Goal: Information Seeking & Learning: Understand process/instructions

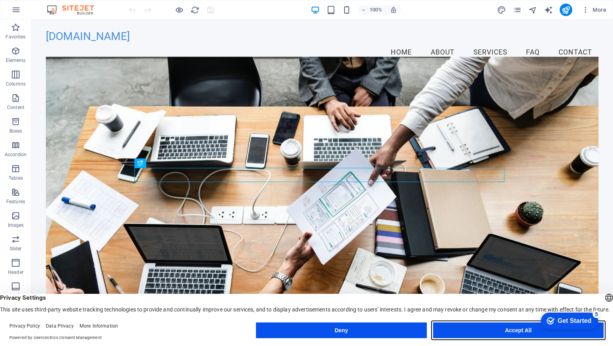
drag, startPoint x: 494, startPoint y: 329, endPoint x: 461, endPoint y: 308, distance: 39.3
click at [494, 329] on button "Accept All" at bounding box center [518, 330] width 170 height 16
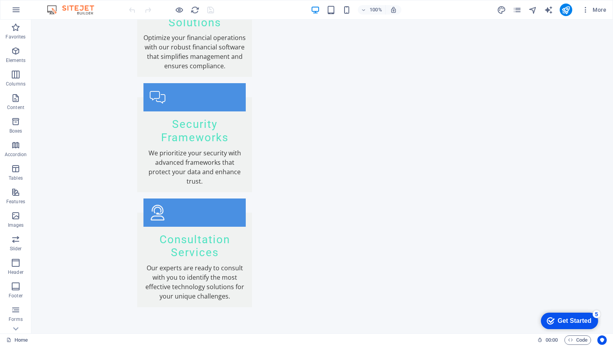
scroll to position [1388, 0]
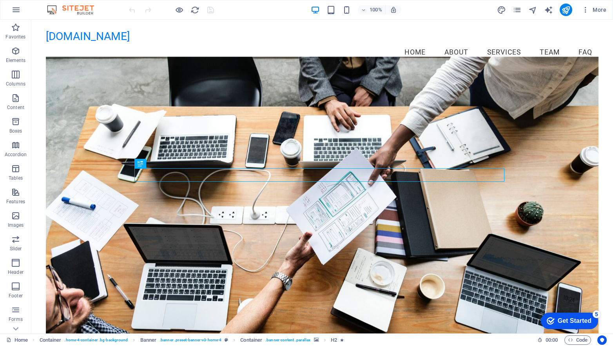
click at [568, 321] on div "Get Started" at bounding box center [575, 320] width 34 height 7
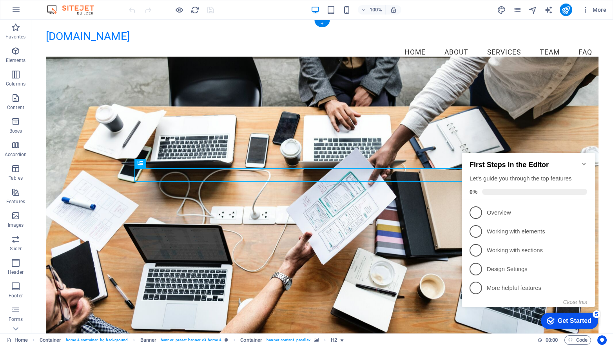
click at [557, 120] on figure at bounding box center [322, 198] width 553 height 285
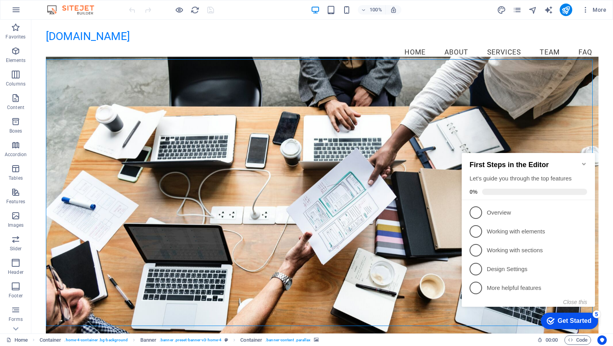
click at [582, 163] on icon "Minimize checklist" at bounding box center [584, 164] width 4 height 2
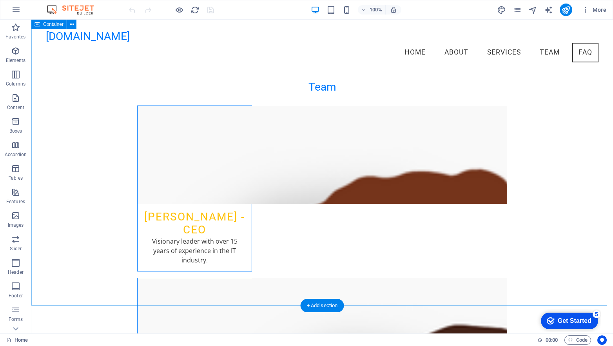
scroll to position [1286, 0]
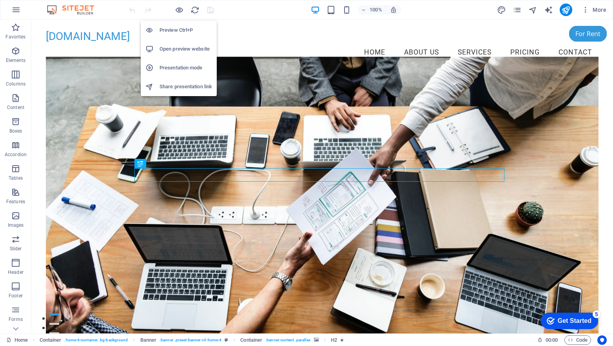
click at [173, 30] on h6 "Preview Ctrl+P" at bounding box center [186, 29] width 53 height 9
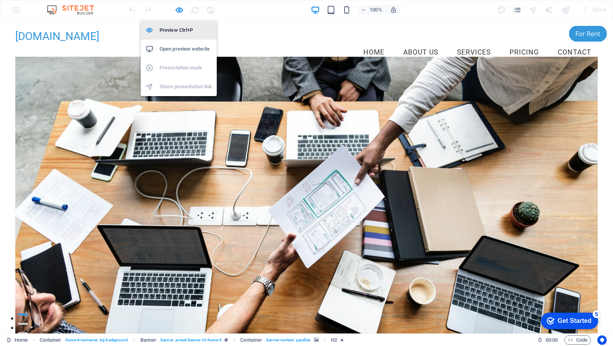
click at [173, 29] on h6 "Preview Ctrl+P" at bounding box center [186, 29] width 53 height 9
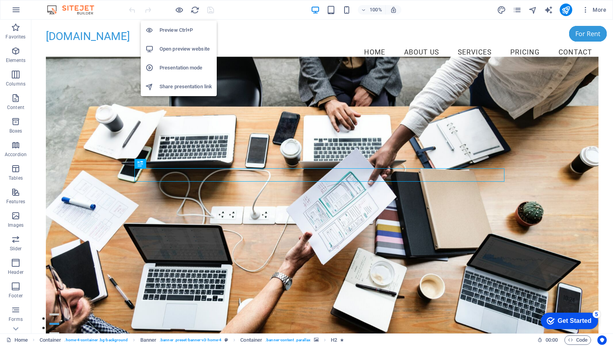
click at [172, 29] on h6 "Preview Ctrl+P" at bounding box center [186, 29] width 53 height 9
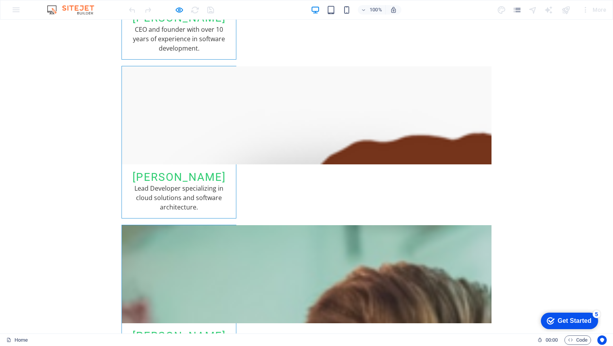
scroll to position [3018, 0]
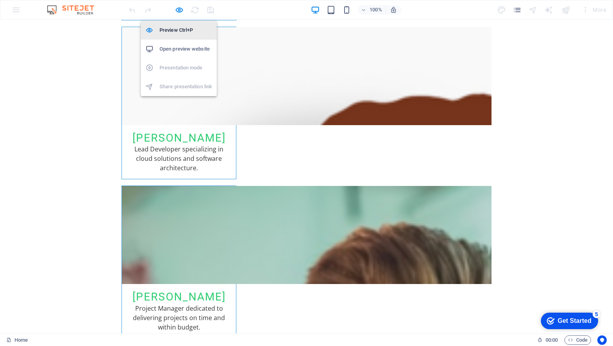
click at [179, 30] on h6 "Preview Ctrl+P" at bounding box center [186, 29] width 53 height 9
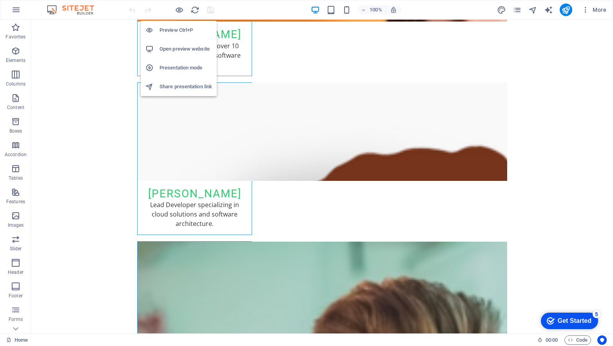
scroll to position [3127, 0]
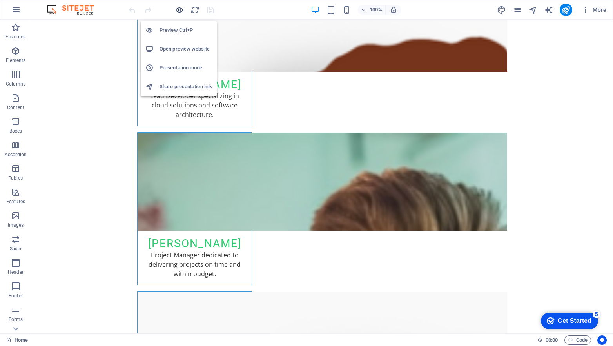
click at [178, 8] on icon "button" at bounding box center [179, 9] width 9 height 9
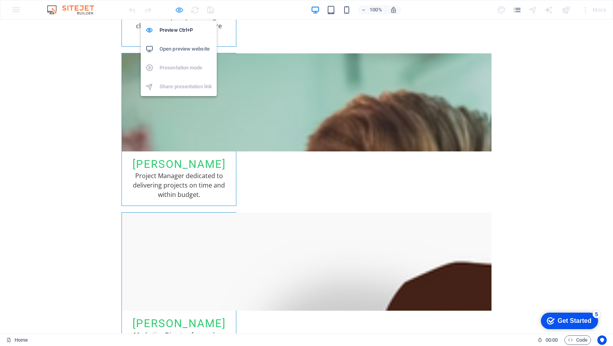
scroll to position [3018, 0]
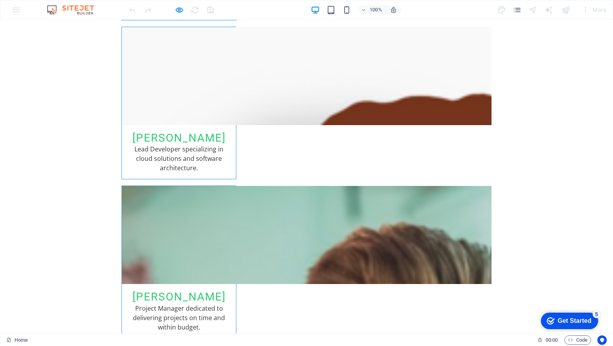
click at [558, 317] on div "Get Started" at bounding box center [575, 320] width 34 height 7
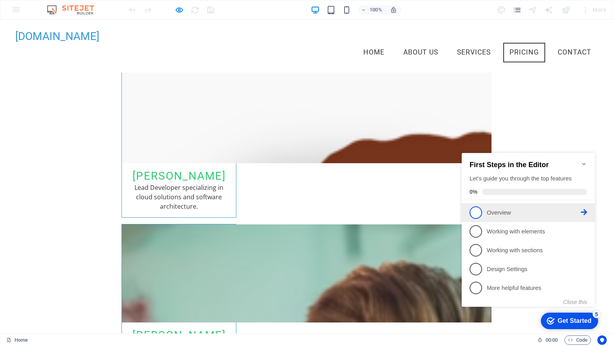
scroll to position [2965, 0]
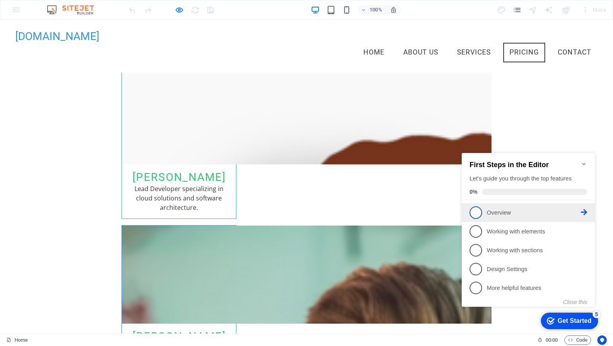
click at [475, 212] on span "1" at bounding box center [476, 212] width 13 height 13
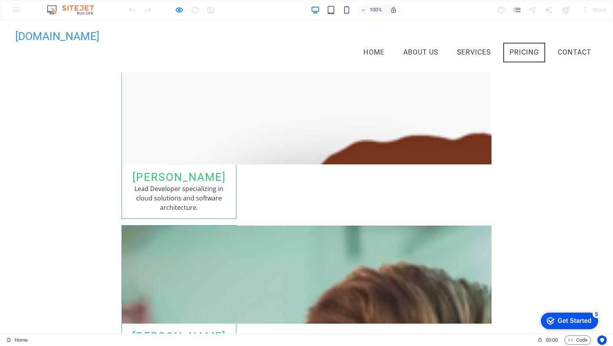
scroll to position [0, 0]
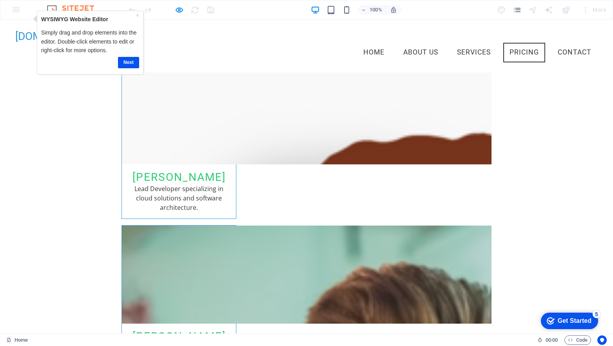
click at [569, 322] on div "Get Started" at bounding box center [575, 320] width 34 height 7
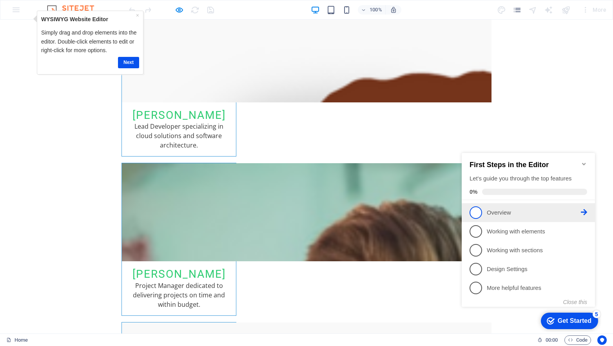
click at [586, 212] on icon at bounding box center [584, 212] width 6 height 6
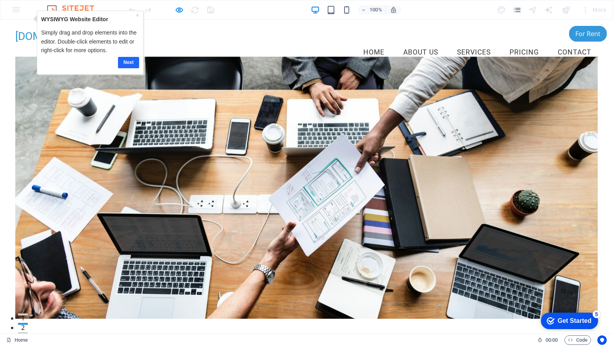
click at [126, 62] on link "Next" at bounding box center [128, 61] width 21 height 11
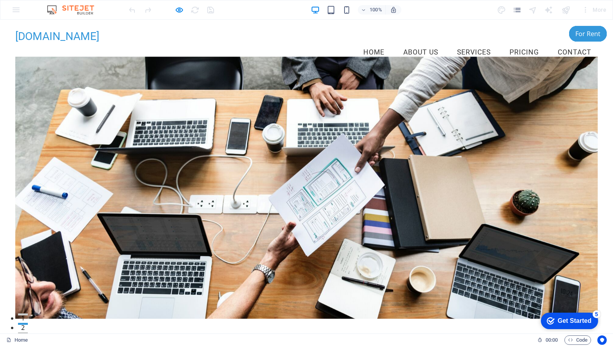
click at [582, 321] on div "Get Started" at bounding box center [575, 320] width 34 height 7
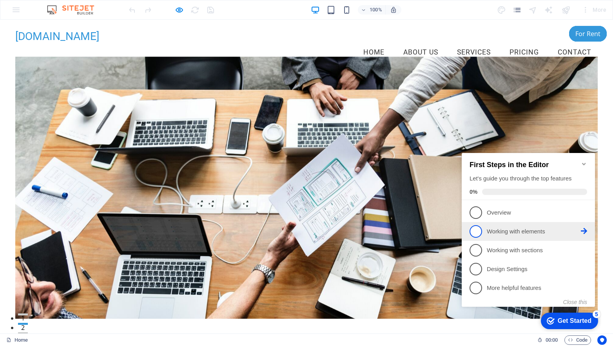
click at [584, 215] on icon at bounding box center [584, 212] width 6 height 6
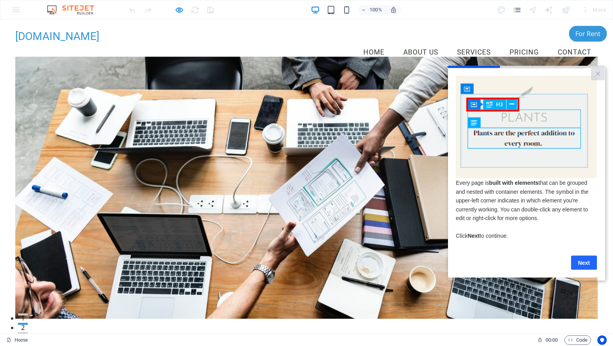
click at [585, 265] on link "Next" at bounding box center [584, 262] width 26 height 14
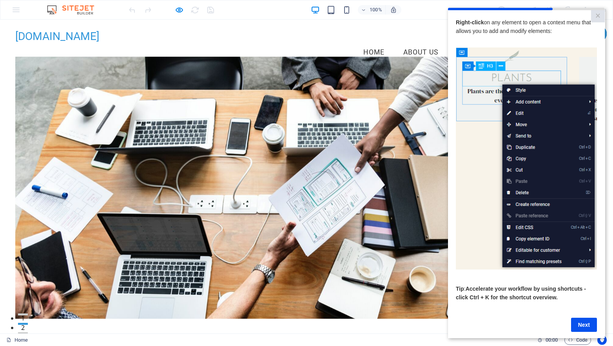
click at [588, 325] on link "Next" at bounding box center [584, 324] width 26 height 14
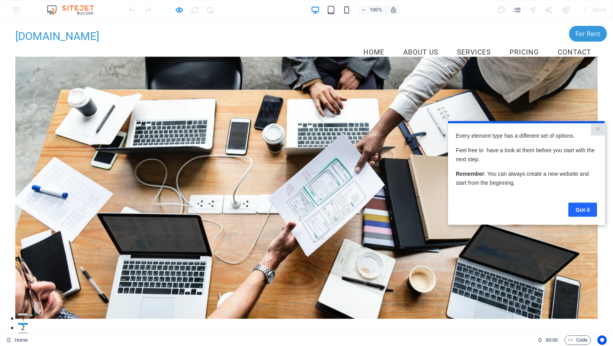
click at [584, 211] on link "Got it" at bounding box center [582, 209] width 29 height 14
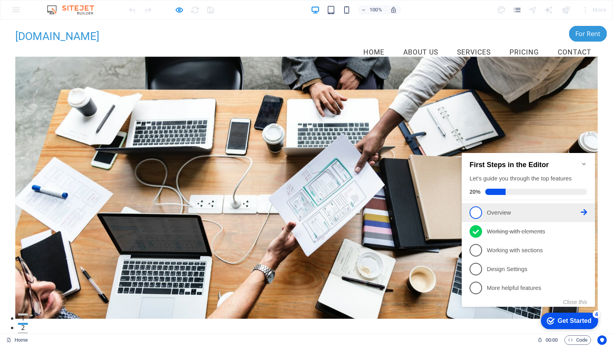
click at [477, 212] on span "1" at bounding box center [476, 212] width 13 height 13
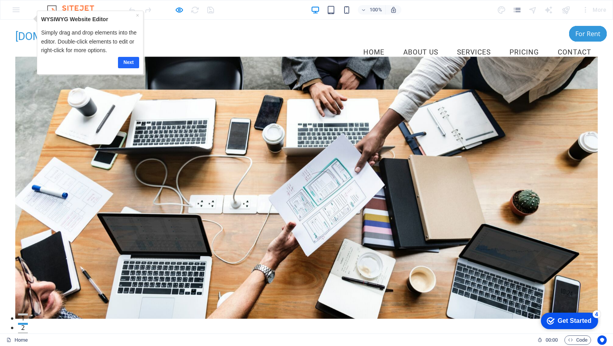
click at [127, 62] on link "Next" at bounding box center [128, 61] width 21 height 11
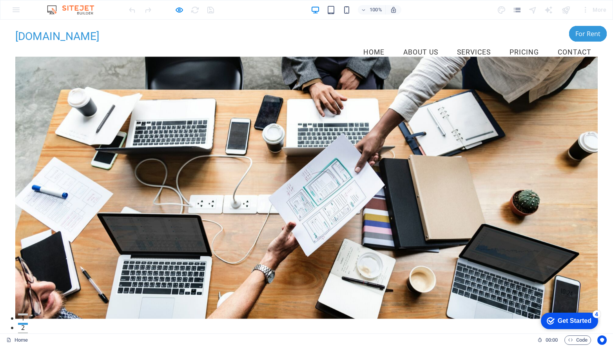
click at [582, 321] on div "Get Started" at bounding box center [575, 320] width 34 height 7
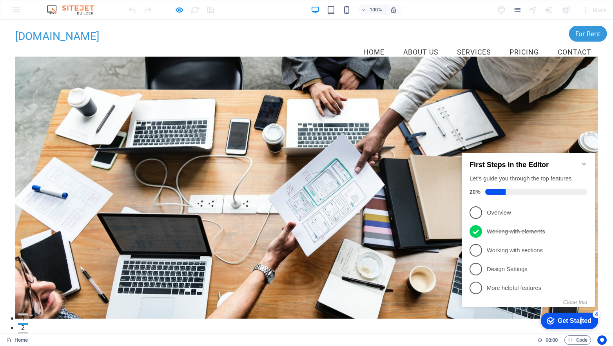
click at [579, 321] on div "Get Started" at bounding box center [575, 320] width 34 height 7
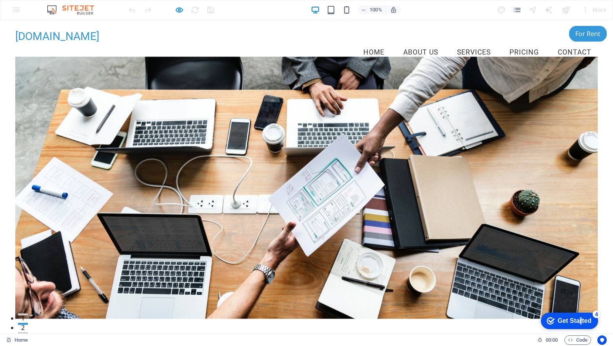
click at [580, 321] on div "Get Started" at bounding box center [575, 320] width 34 height 7
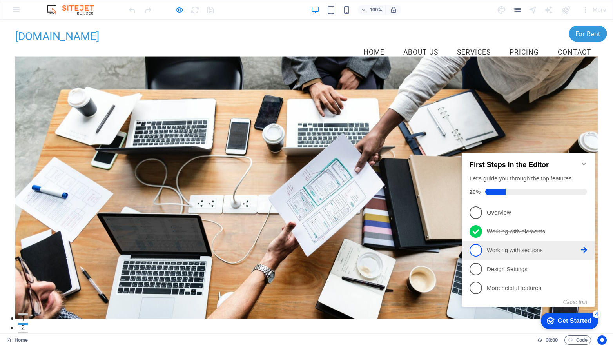
click at [478, 249] on span "3" at bounding box center [476, 250] width 13 height 13
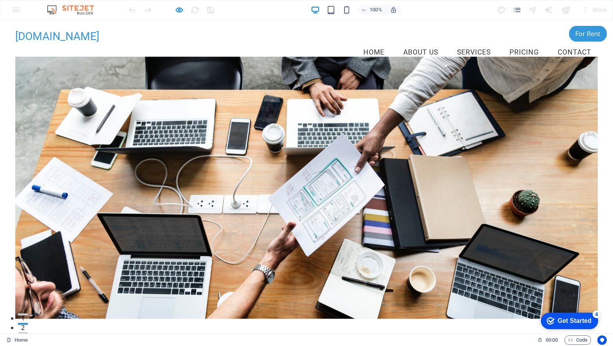
click at [573, 319] on div "Get Started" at bounding box center [575, 320] width 34 height 7
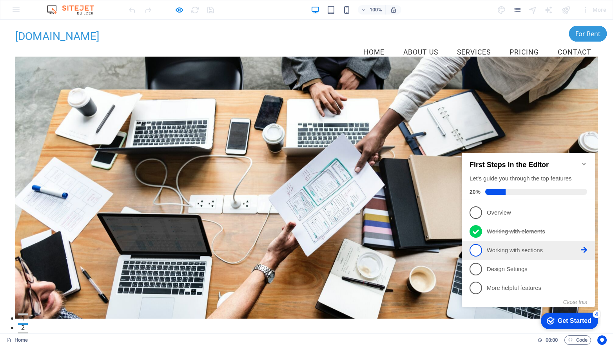
click at [587, 215] on icon at bounding box center [584, 212] width 6 height 6
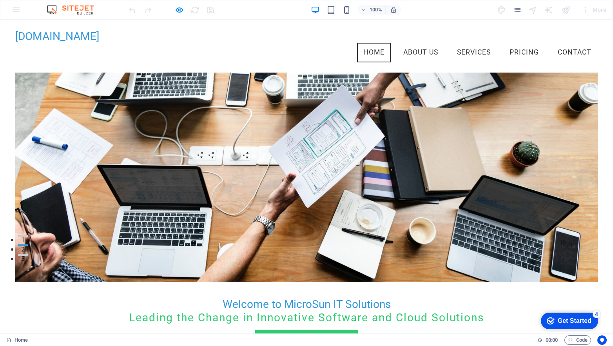
scroll to position [78, 0]
click at [581, 319] on div "Get Started" at bounding box center [575, 320] width 34 height 7
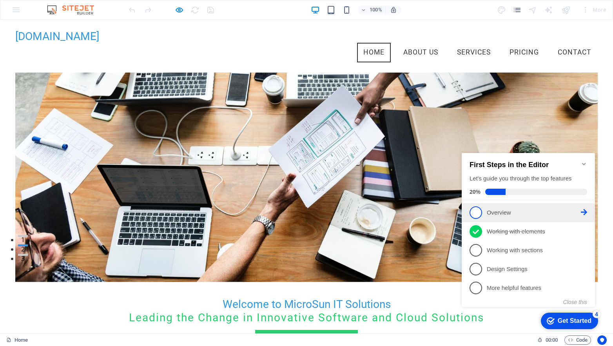
click at [492, 212] on p "Overview - incomplete" at bounding box center [534, 213] width 94 height 8
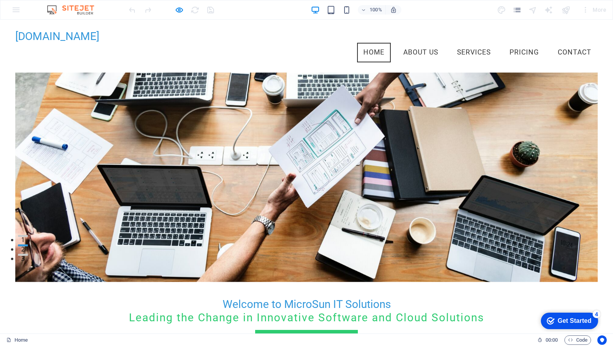
scroll to position [0, 0]
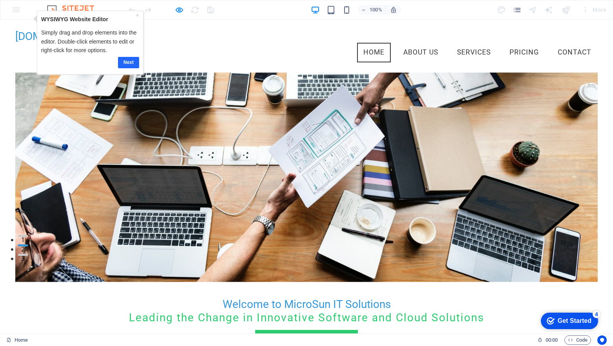
click at [126, 62] on link "Next" at bounding box center [128, 61] width 21 height 11
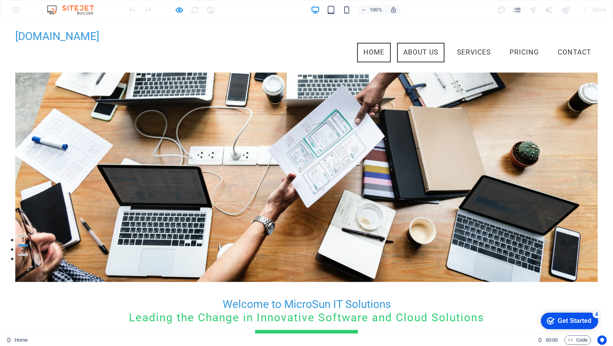
click at [423, 43] on link "About Us" at bounding box center [420, 53] width 47 height 20
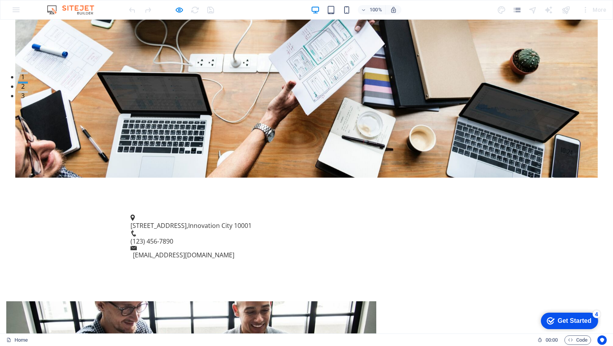
scroll to position [329, 0]
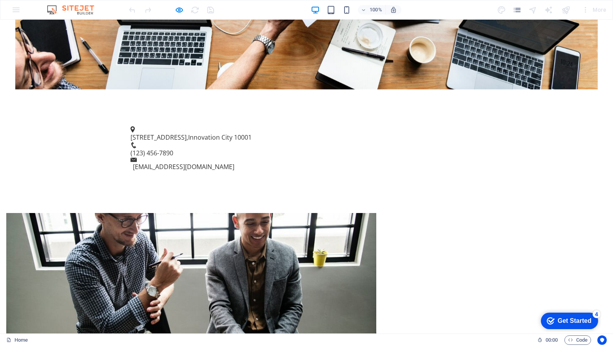
drag, startPoint x: 566, startPoint y: 321, endPoint x: 642, endPoint y: 439, distance: 139.8
click at [566, 321] on div "Get Started" at bounding box center [575, 320] width 34 height 7
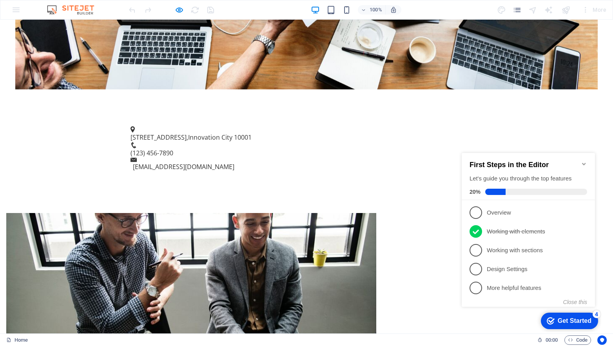
click at [495, 250] on p "Working with sections - incomplete" at bounding box center [534, 250] width 94 height 8
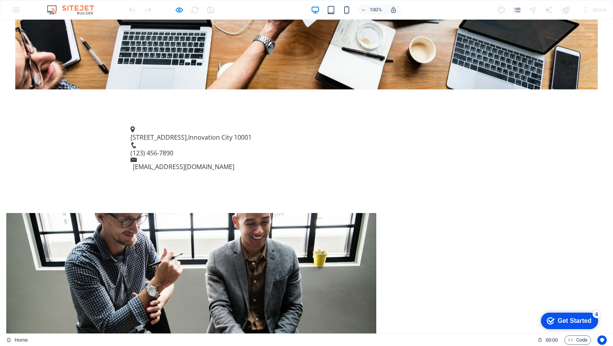
click at [563, 317] on div "Get Started" at bounding box center [575, 320] width 34 height 7
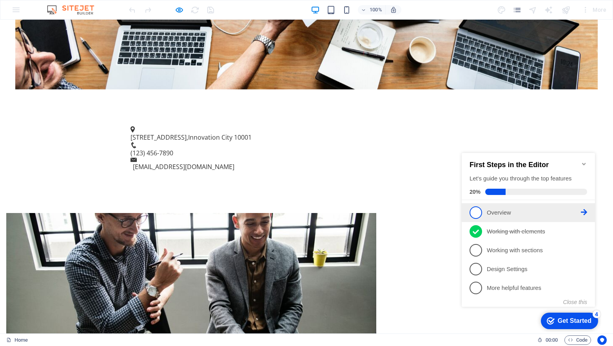
click at [586, 210] on icon at bounding box center [584, 212] width 6 height 6
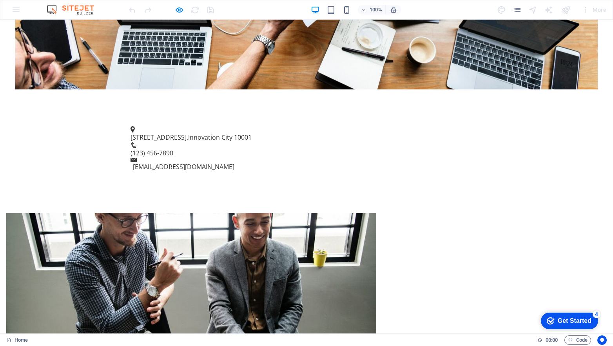
scroll to position [0, 0]
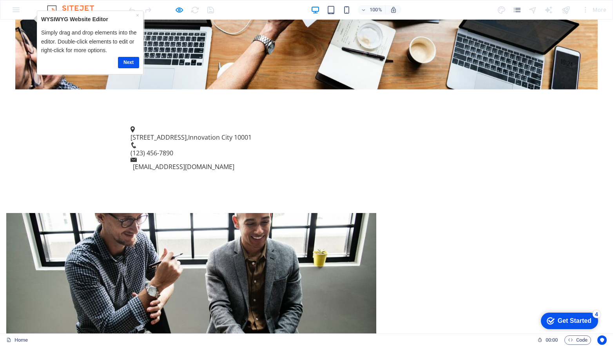
click at [569, 321] on div "Get Started" at bounding box center [575, 320] width 34 height 7
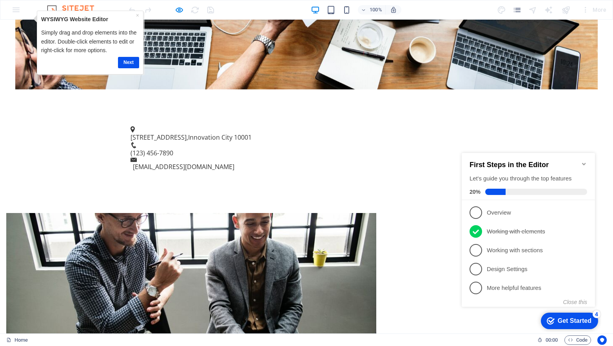
click at [584, 161] on icon "Minimize checklist" at bounding box center [584, 164] width 6 height 6
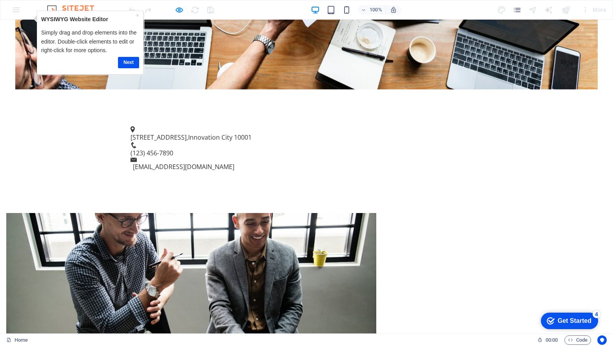
click at [598, 314] on div "4" at bounding box center [597, 314] width 8 height 8
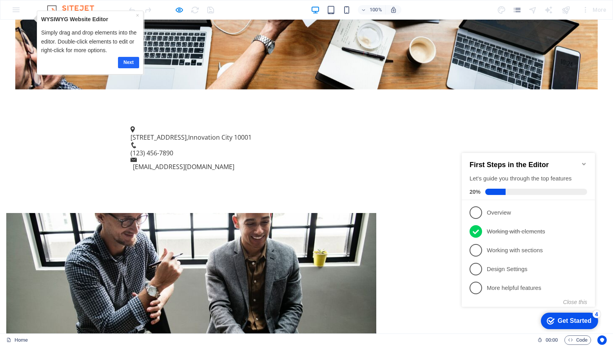
click at [123, 60] on link "Next" at bounding box center [128, 61] width 21 height 11
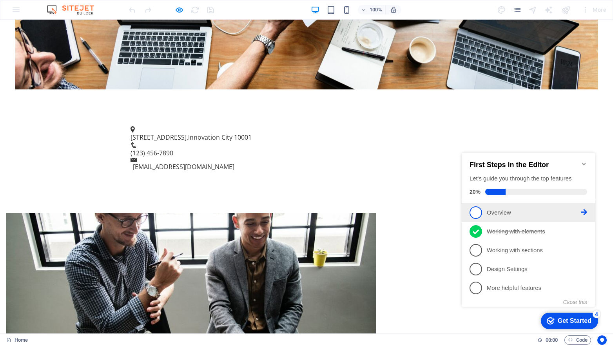
click at [584, 213] on icon at bounding box center [584, 212] width 6 height 6
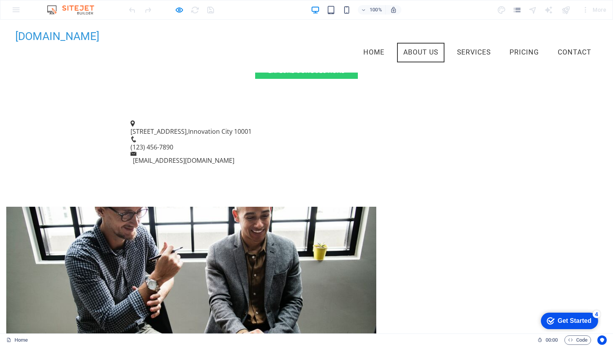
scroll to position [329, 0]
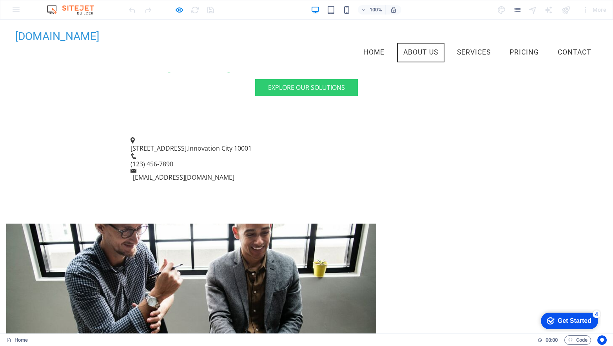
click at [576, 318] on div "Get Started" at bounding box center [575, 320] width 34 height 7
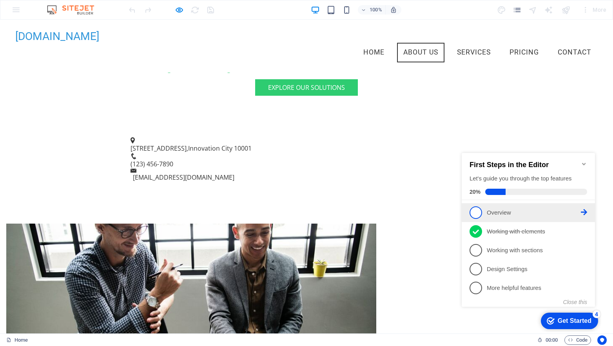
click at [474, 211] on span "1" at bounding box center [476, 212] width 13 height 13
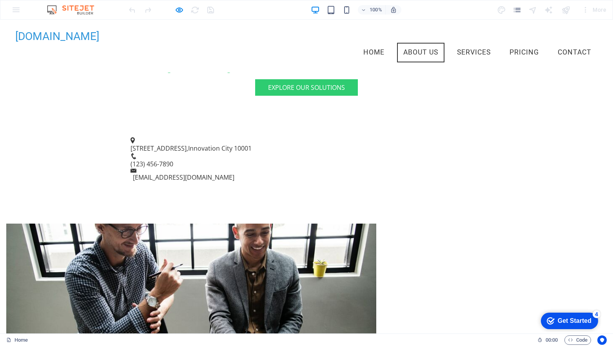
click at [559, 319] on div "Get Started" at bounding box center [575, 320] width 34 height 7
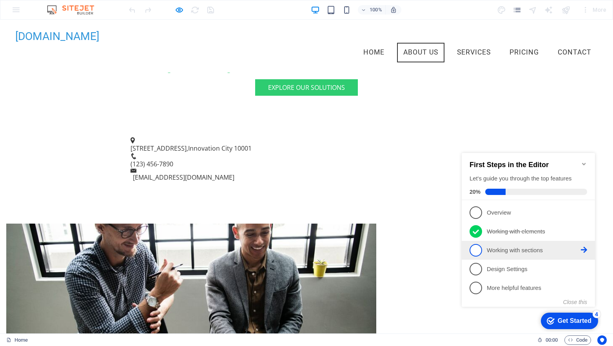
click at [475, 248] on span "3" at bounding box center [476, 250] width 13 height 13
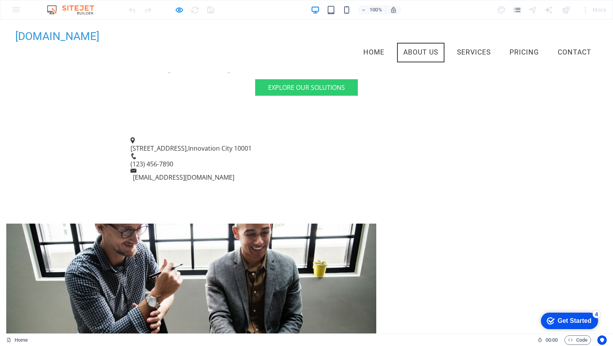
drag, startPoint x: 569, startPoint y: 317, endPoint x: 646, endPoint y: 433, distance: 139.6
click at [569, 317] on div "Get Started" at bounding box center [575, 320] width 34 height 7
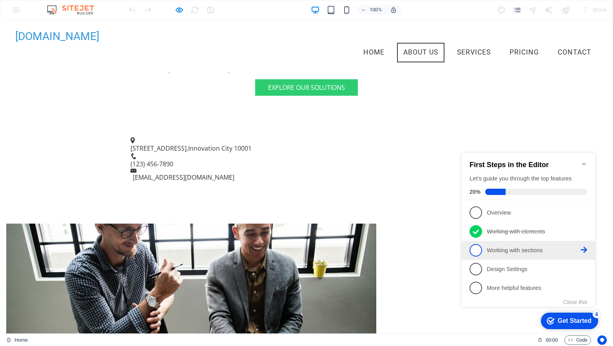
click at [479, 248] on span "3" at bounding box center [476, 250] width 13 height 13
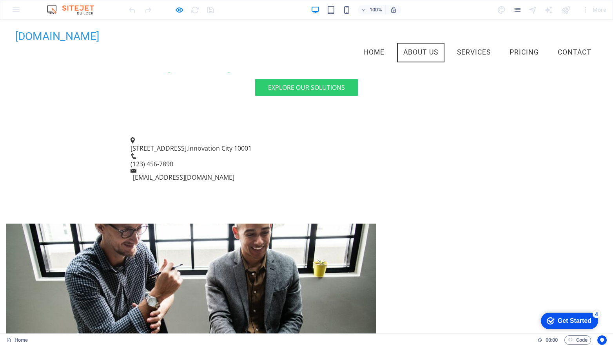
click at [558, 317] on div "Get Started" at bounding box center [575, 320] width 34 height 7
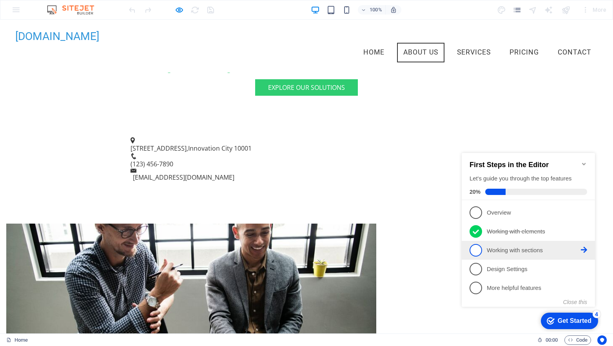
click at [479, 247] on span "3" at bounding box center [476, 250] width 13 height 13
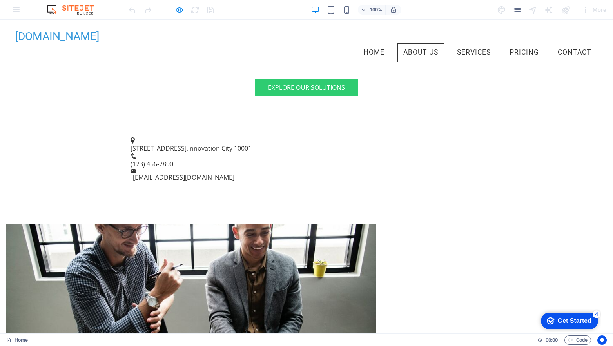
click at [558, 317] on div "Get Started" at bounding box center [575, 320] width 34 height 7
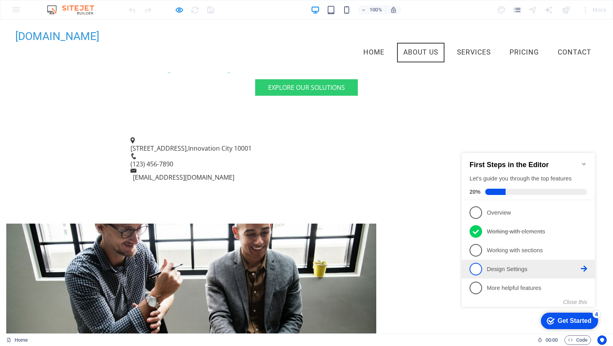
click at [477, 268] on span "4" at bounding box center [476, 269] width 13 height 13
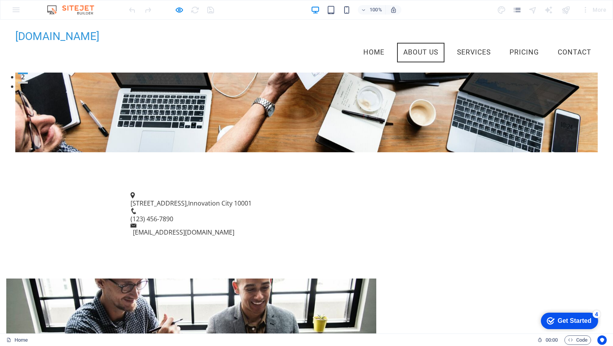
scroll to position [172, 0]
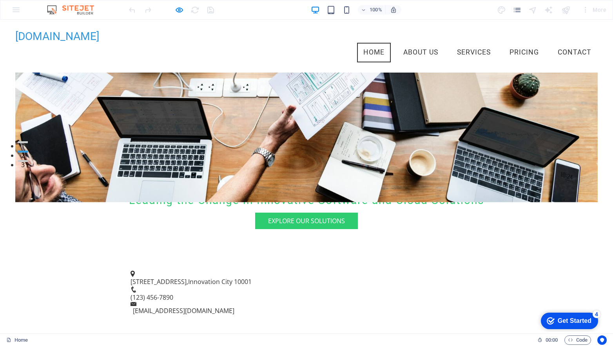
click at [577, 318] on div "Get Started" at bounding box center [575, 320] width 34 height 7
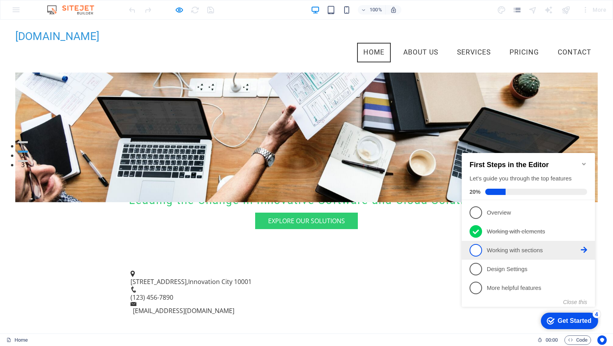
click at [586, 215] on icon at bounding box center [584, 212] width 6 height 6
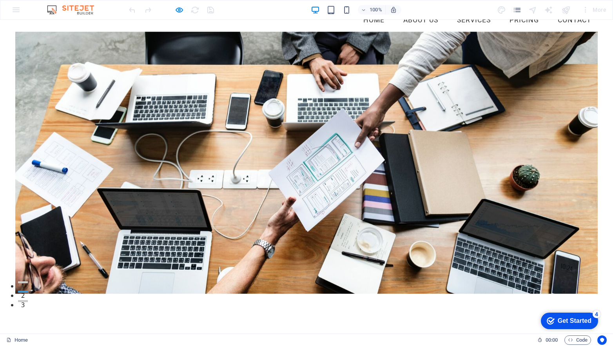
scroll to position [0, 0]
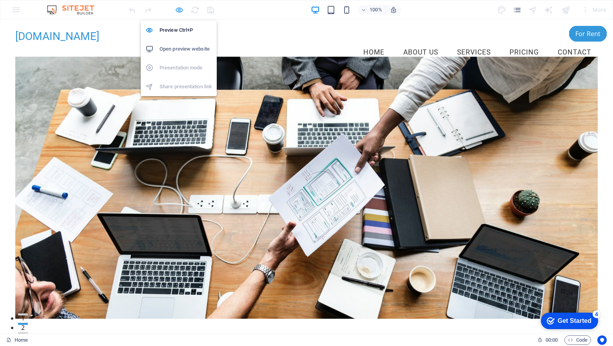
click at [180, 11] on icon "button" at bounding box center [179, 9] width 9 height 9
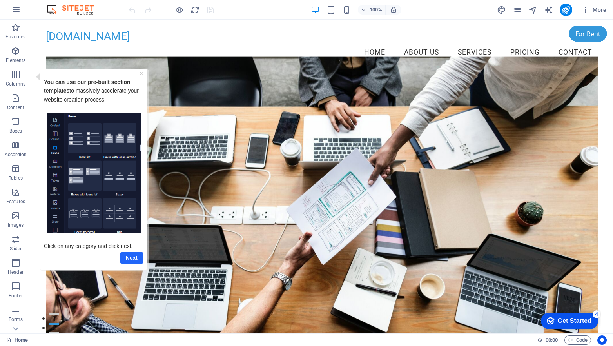
click at [130, 257] on link "Next" at bounding box center [131, 257] width 23 height 11
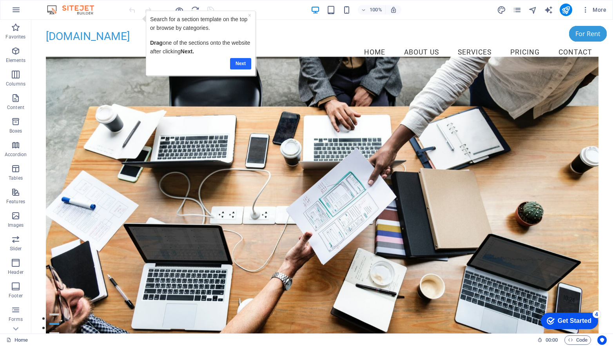
click at [242, 65] on link "Next" at bounding box center [240, 63] width 21 height 11
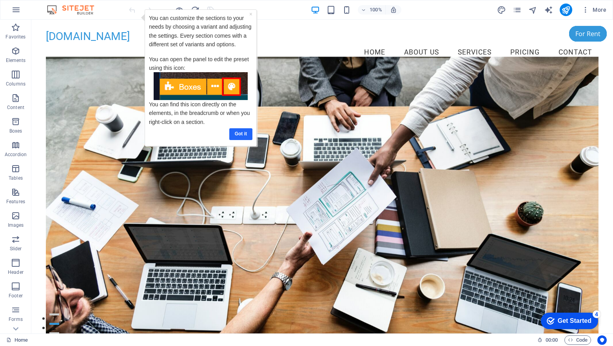
click at [236, 134] on link "Got it" at bounding box center [240, 133] width 23 height 11
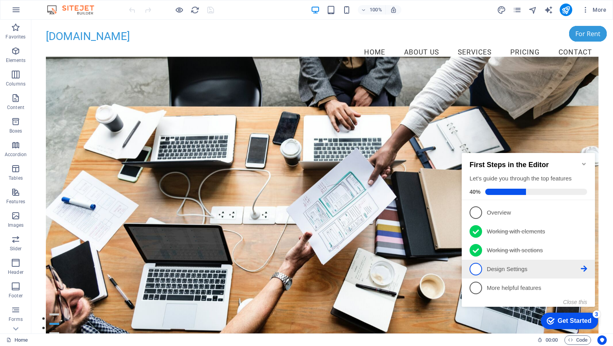
click at [584, 215] on icon at bounding box center [584, 212] width 6 height 6
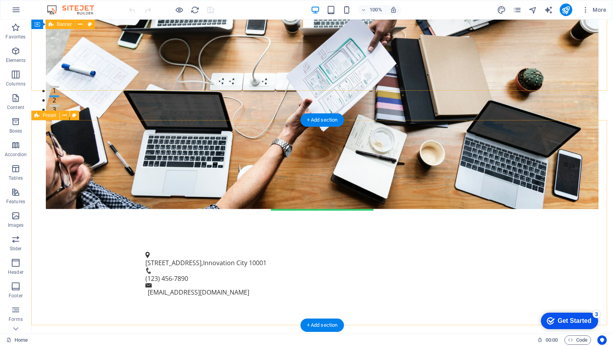
scroll to position [235, 0]
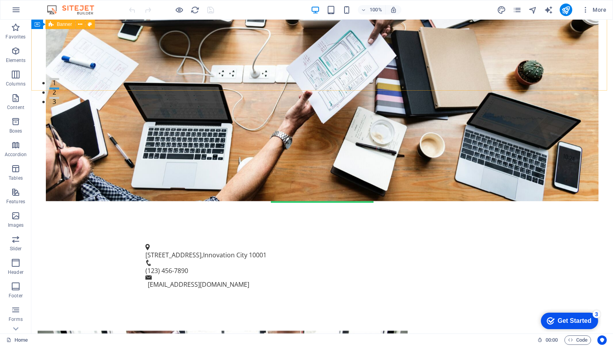
click at [563, 325] on div "checkmark Get Started 3" at bounding box center [569, 320] width 57 height 16
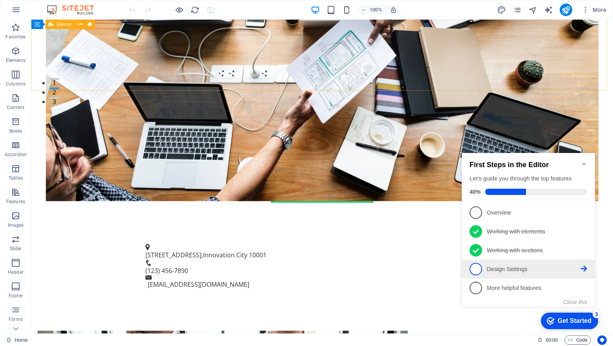
click at [508, 268] on p "Design Settings - incomplete" at bounding box center [534, 269] width 94 height 8
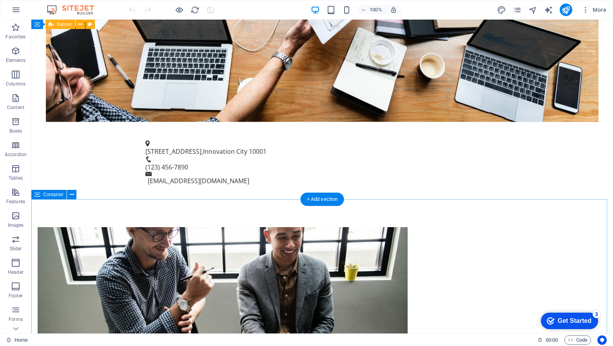
scroll to position [391, 0]
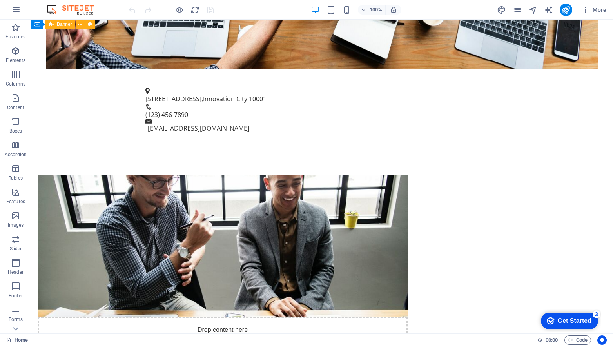
click at [560, 322] on div "Get Started" at bounding box center [575, 320] width 34 height 7
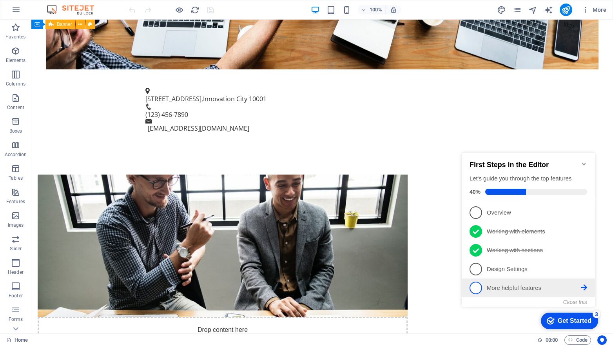
click at [530, 284] on p "More helpful features - incomplete" at bounding box center [534, 288] width 94 height 8
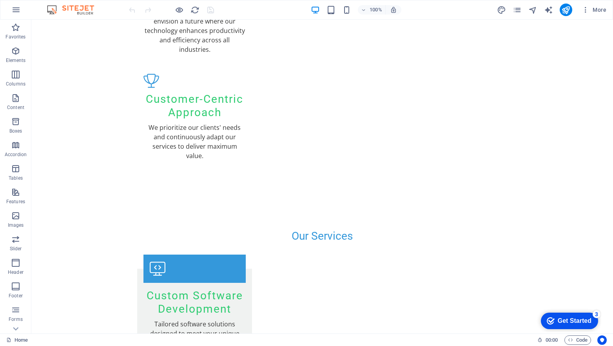
scroll to position [1413, 0]
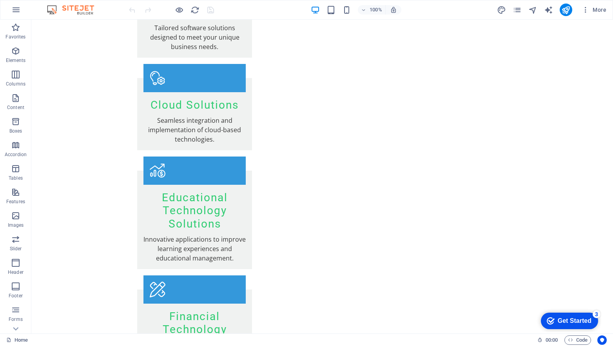
click at [566, 320] on div "Get Started" at bounding box center [575, 320] width 34 height 7
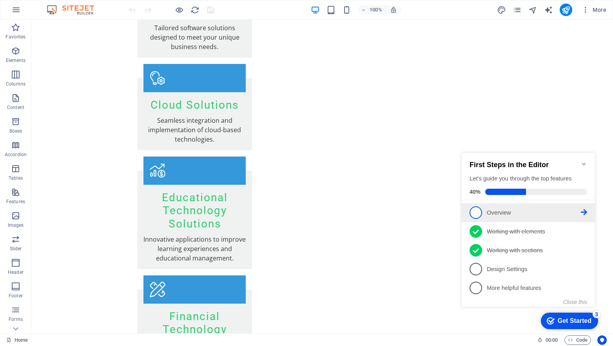
click at [481, 214] on span "1" at bounding box center [476, 212] width 13 height 13
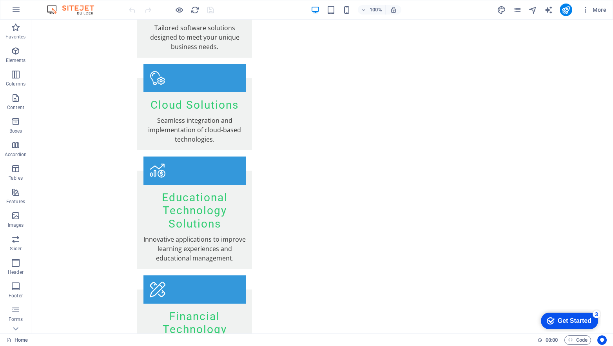
scroll to position [0, 0]
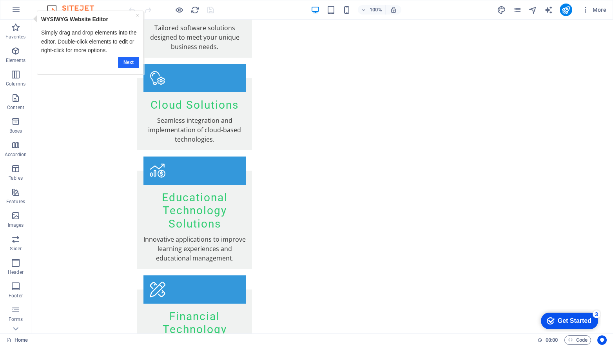
click at [132, 62] on link "Next" at bounding box center [128, 61] width 21 height 11
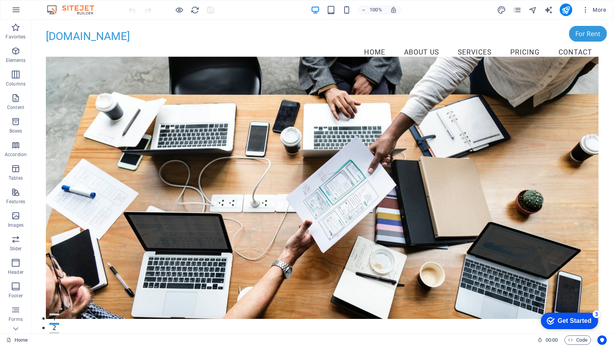
click at [565, 320] on div "Get Started" at bounding box center [575, 320] width 34 height 7
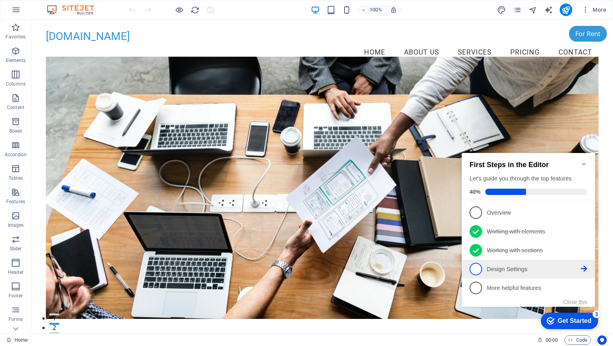
click at [507, 263] on link "4 Design Settings - incomplete" at bounding box center [529, 269] width 118 height 13
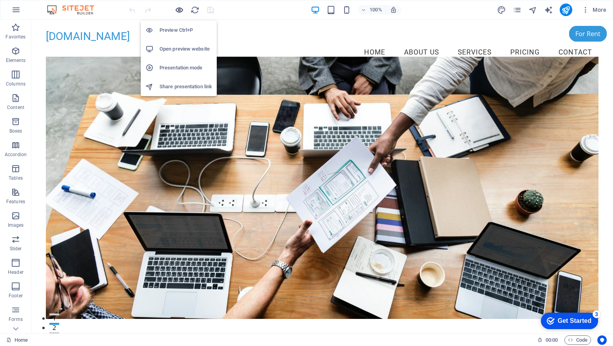
click at [182, 9] on icon "button" at bounding box center [179, 9] width 9 height 9
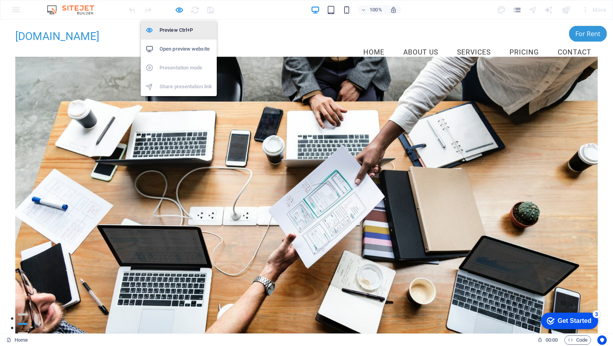
click at [173, 30] on h6 "Preview Ctrl+P" at bounding box center [186, 29] width 53 height 9
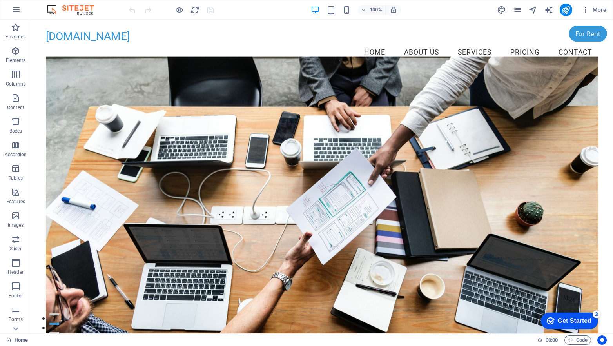
click at [560, 318] on div "Get Started" at bounding box center [575, 320] width 34 height 7
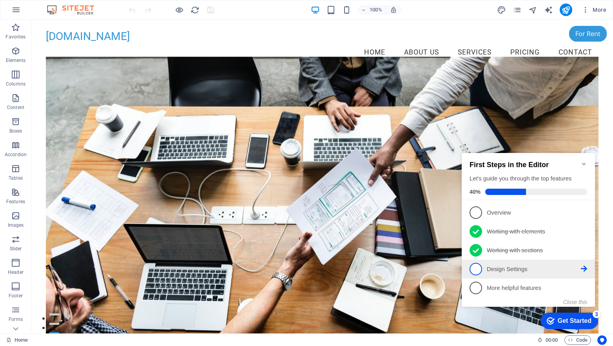
click at [514, 267] on p "Design Settings - incomplete" at bounding box center [534, 269] width 94 height 8
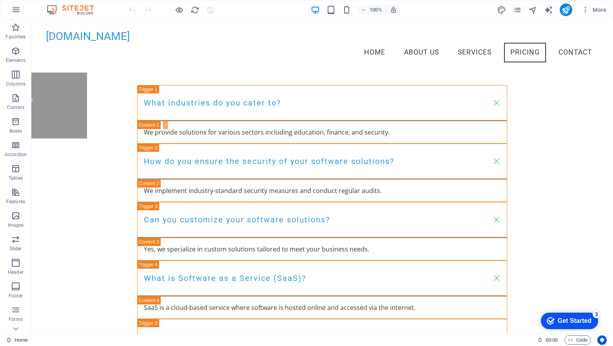
scroll to position [4106, 0]
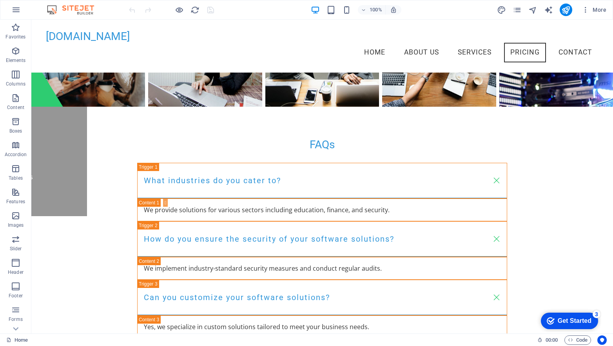
drag, startPoint x: 569, startPoint y: 318, endPoint x: 646, endPoint y: 478, distance: 176.9
click at [570, 318] on div "Get Started" at bounding box center [575, 320] width 34 height 7
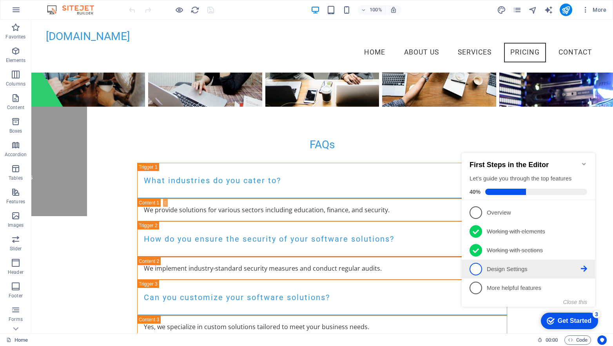
click at [509, 271] on p "Design Settings - incomplete" at bounding box center [534, 269] width 94 height 8
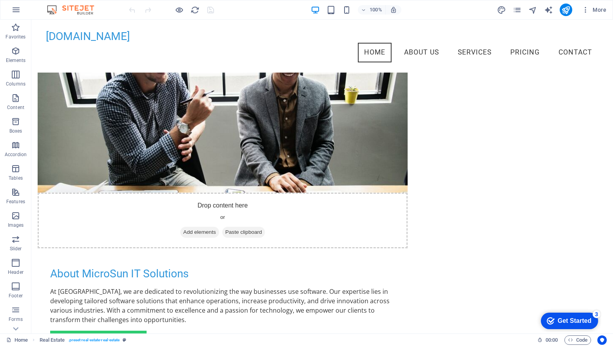
scroll to position [0, 0]
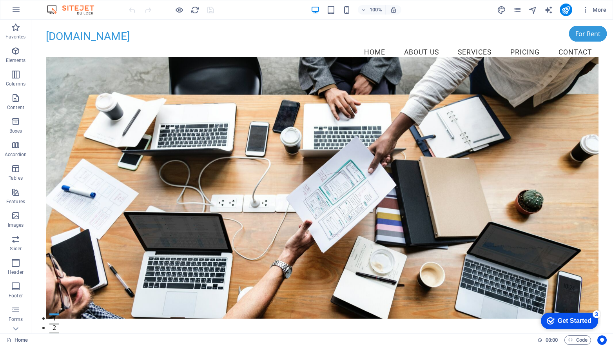
drag, startPoint x: 609, startPoint y: 242, endPoint x: 644, endPoint y: 35, distance: 209.4
click at [564, 320] on div "Get Started" at bounding box center [575, 320] width 34 height 7
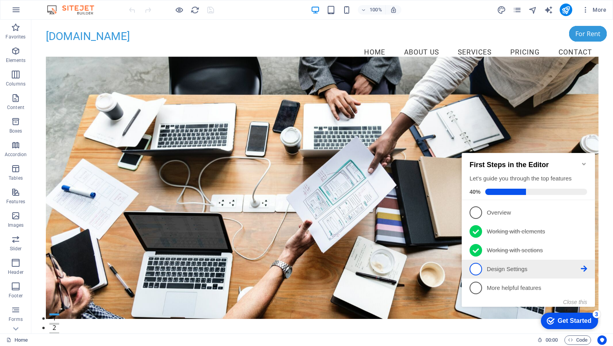
click at [502, 270] on p "Design Settings - incomplete" at bounding box center [534, 269] width 94 height 8
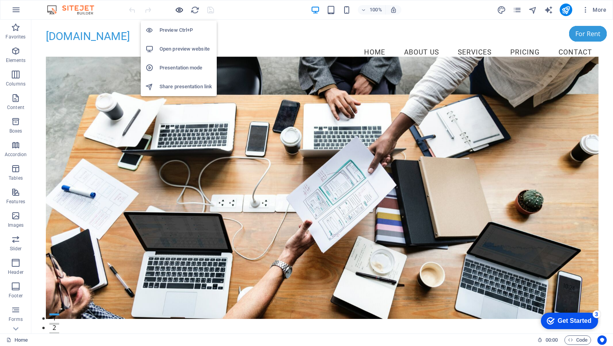
click at [178, 7] on icon "button" at bounding box center [179, 9] width 9 height 9
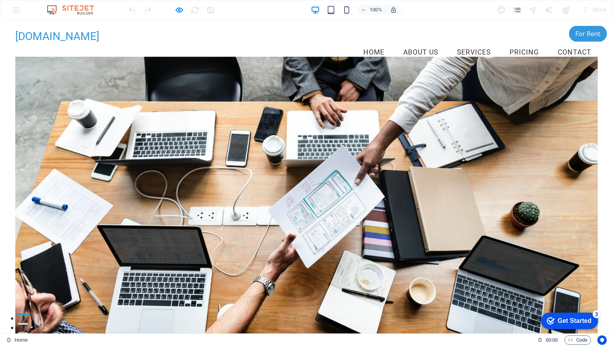
click at [579, 321] on div "Get Started" at bounding box center [575, 320] width 34 height 7
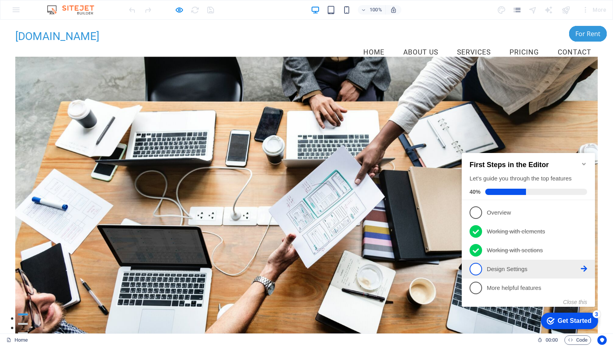
click at [477, 267] on span "4" at bounding box center [476, 269] width 13 height 13
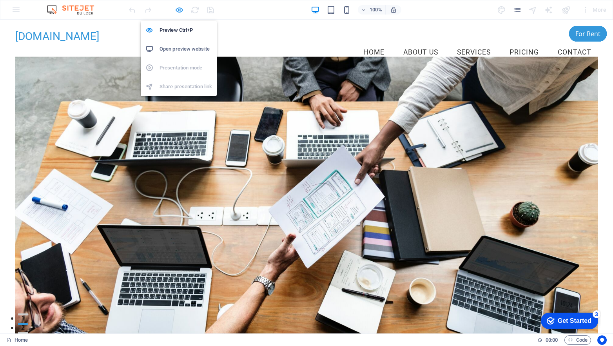
click at [180, 9] on icon "button" at bounding box center [179, 9] width 9 height 9
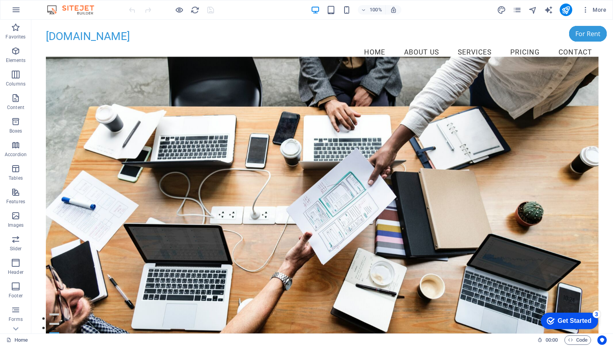
click at [581, 323] on div "Get Started" at bounding box center [575, 320] width 34 height 7
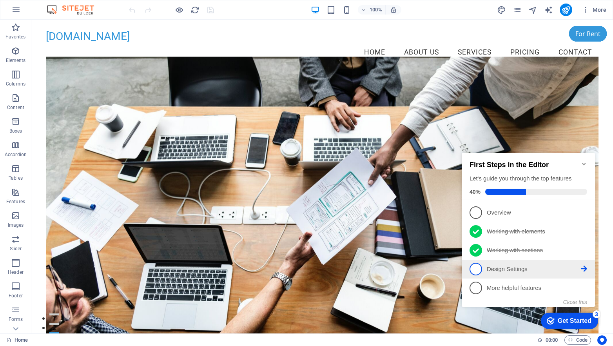
click at [528, 271] on p "Design Settings - incomplete" at bounding box center [534, 269] width 94 height 8
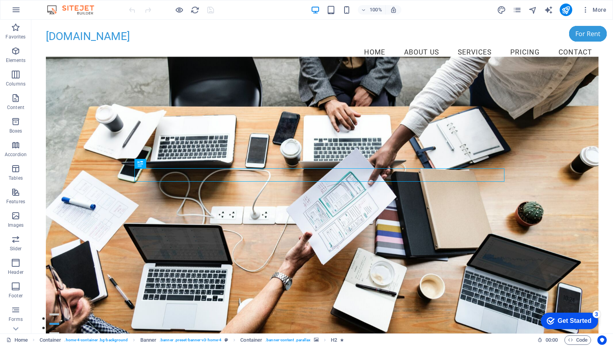
click at [584, 324] on div "Get Started" at bounding box center [575, 320] width 34 height 7
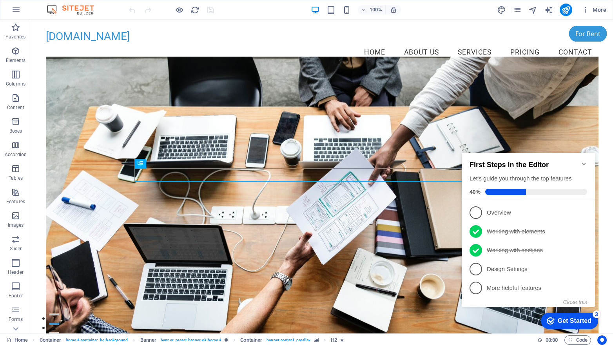
click at [504, 263] on link "4 Design Settings - incomplete" at bounding box center [529, 269] width 118 height 13
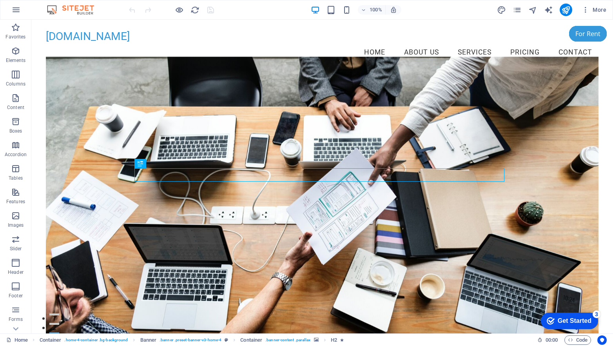
click at [575, 323] on div "Get Started" at bounding box center [575, 320] width 34 height 7
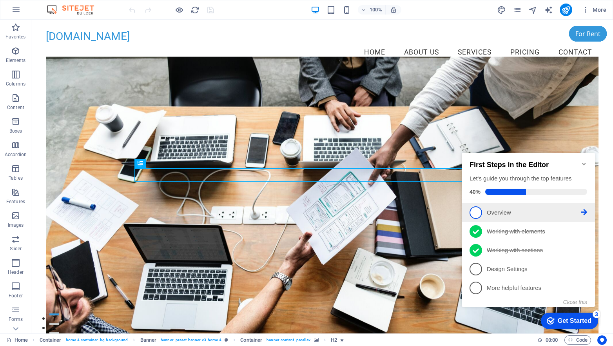
click at [501, 209] on p "Overview - incomplete" at bounding box center [534, 213] width 94 height 8
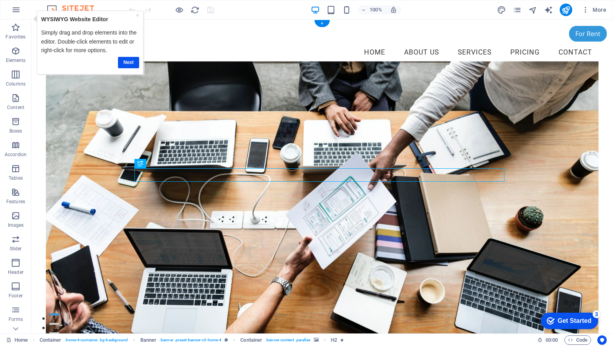
scroll to position [39, 0]
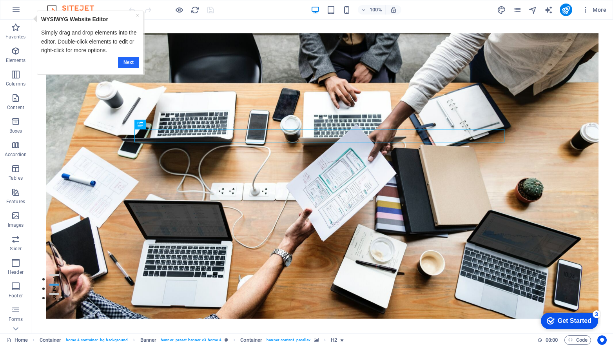
click at [120, 64] on link "Next" at bounding box center [128, 61] width 21 height 11
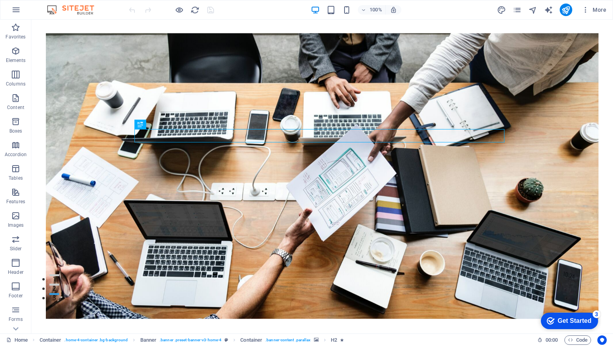
click at [584, 321] on div "Get Started" at bounding box center [575, 320] width 34 height 7
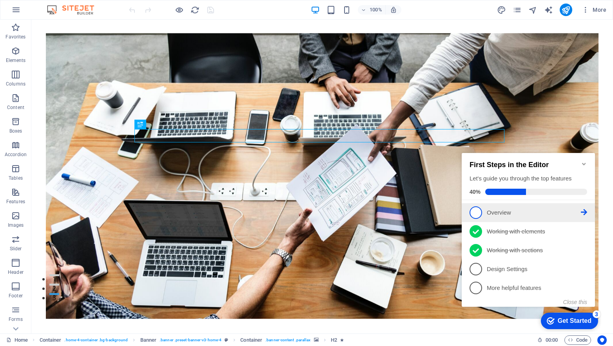
click at [476, 213] on span "1" at bounding box center [476, 212] width 13 height 13
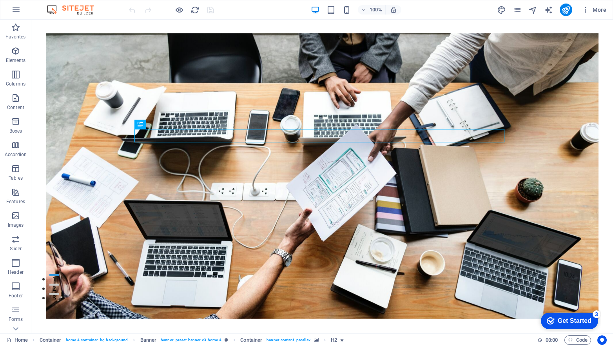
click at [561, 320] on div "Get Started" at bounding box center [575, 320] width 34 height 7
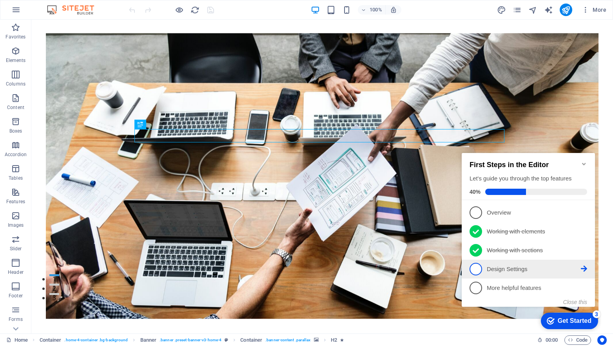
click at [490, 265] on p "Design Settings - incomplete" at bounding box center [534, 269] width 94 height 8
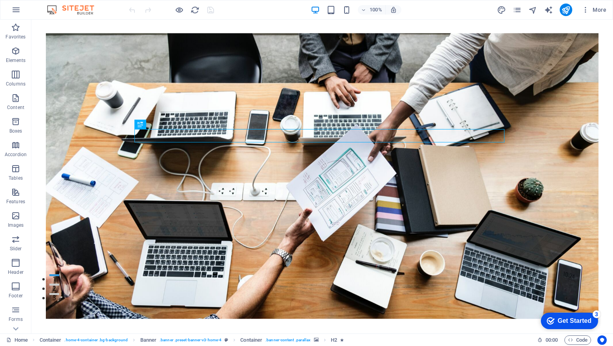
click at [560, 321] on div "Get Started" at bounding box center [575, 320] width 34 height 7
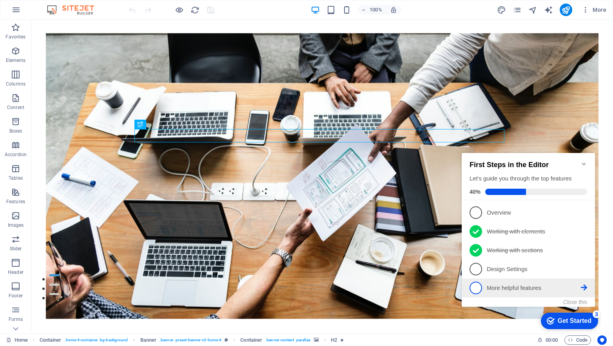
click at [495, 290] on p "More helpful features - incomplete" at bounding box center [534, 288] width 94 height 8
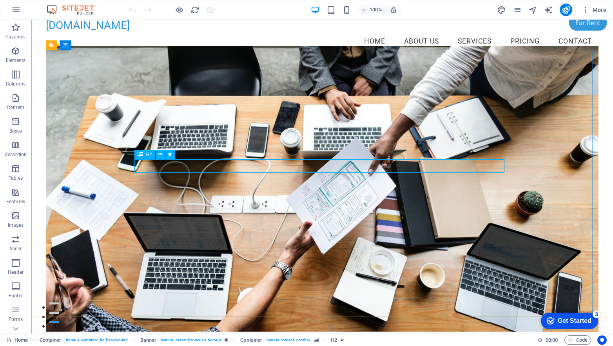
scroll to position [0, 0]
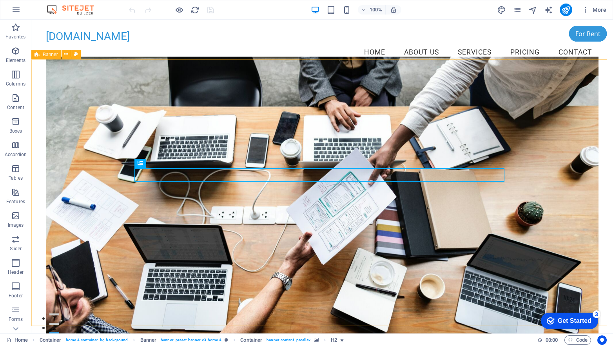
click at [561, 318] on div "Get Started" at bounding box center [575, 320] width 34 height 7
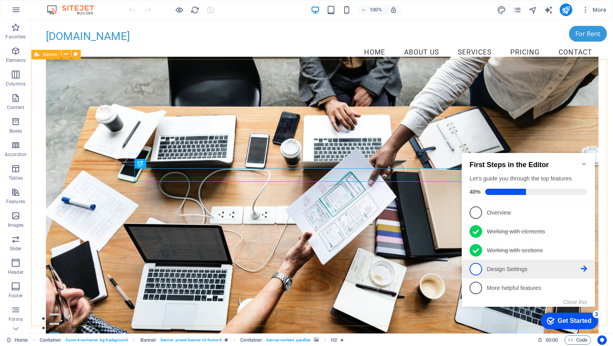
click at [494, 269] on p "Design Settings - incomplete" at bounding box center [534, 269] width 94 height 8
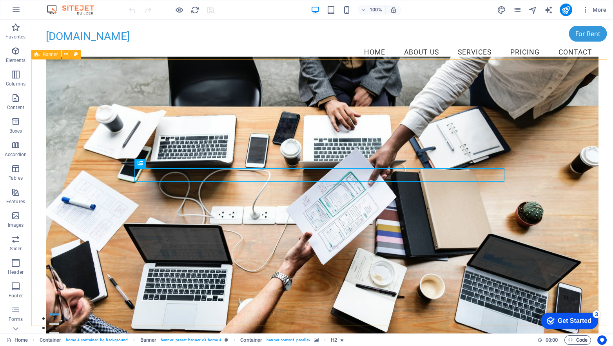
click at [582, 341] on span "Code" at bounding box center [578, 339] width 20 height 9
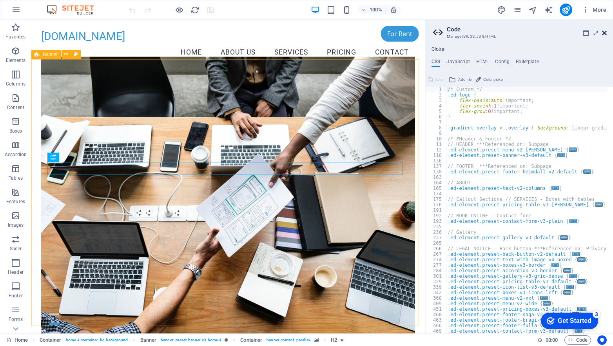
click at [605, 31] on icon at bounding box center [604, 33] width 5 height 6
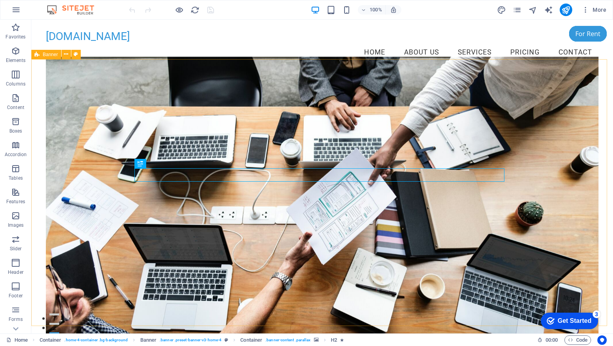
click at [574, 319] on div "Get Started" at bounding box center [575, 320] width 34 height 7
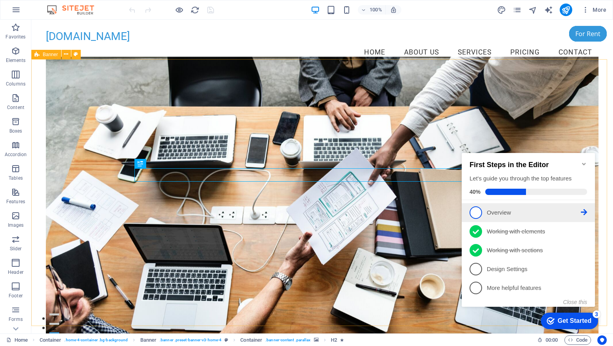
click at [475, 214] on span "1" at bounding box center [476, 212] width 13 height 13
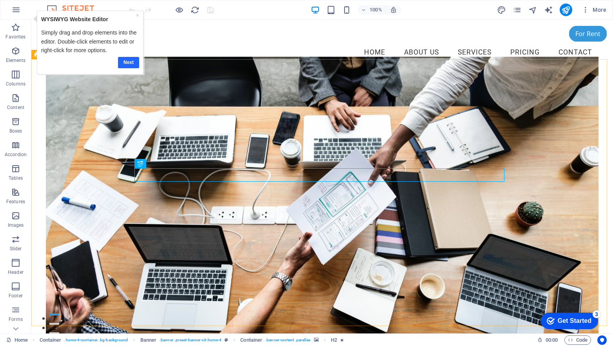
click at [131, 59] on link "Next" at bounding box center [128, 61] width 21 height 11
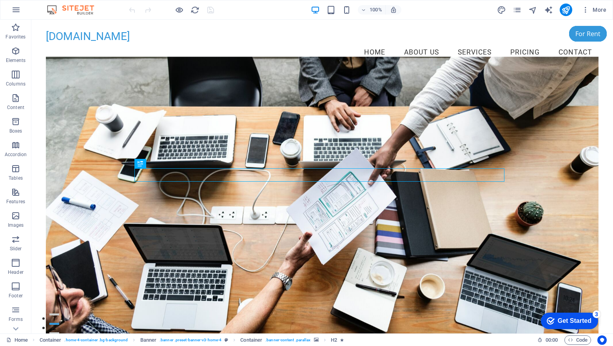
click at [568, 317] on div "Get Started" at bounding box center [575, 320] width 34 height 7
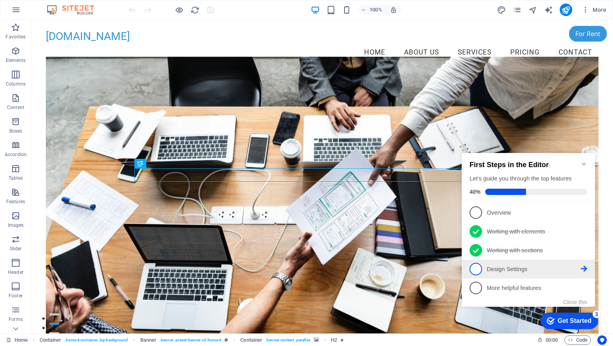
click at [531, 267] on p "Design Settings - incomplete" at bounding box center [534, 269] width 94 height 8
